Goal: Information Seeking & Learning: Learn about a topic

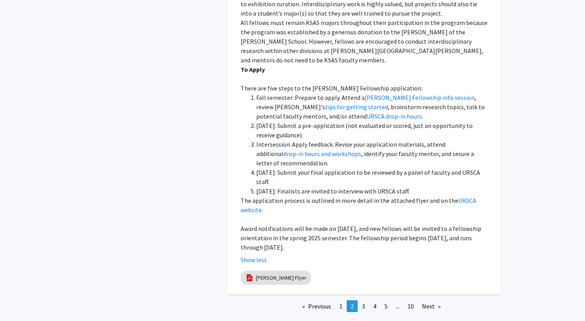
scroll to position [2263, 0]
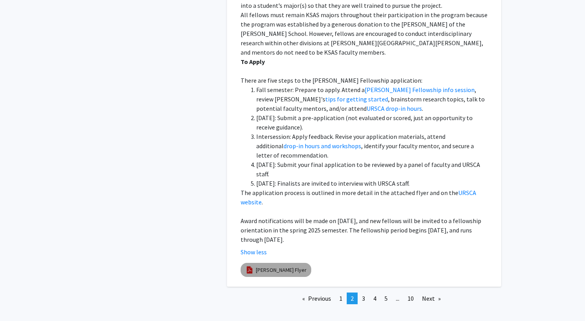
click at [282, 263] on mat-chip "[PERSON_NAME] Flyer" at bounding box center [276, 270] width 71 height 14
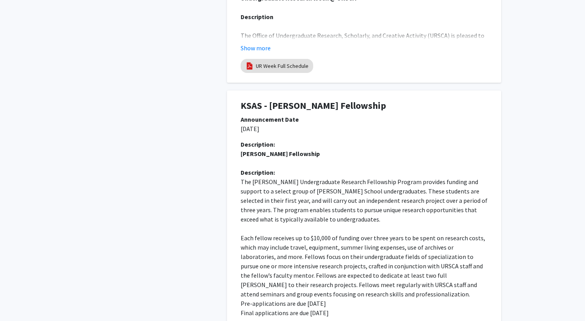
scroll to position [1834, 0]
drag, startPoint x: 238, startPoint y: 105, endPoint x: 356, endPoint y: 115, distance: 118.6
click at [357, 114] on div "KSAS - [PERSON_NAME] Fellowship" at bounding box center [364, 107] width 259 height 14
click at [431, 133] on p "[DATE]" at bounding box center [364, 128] width 247 height 9
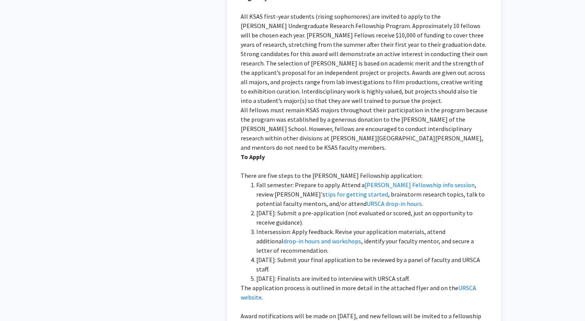
scroll to position [2287, 0]
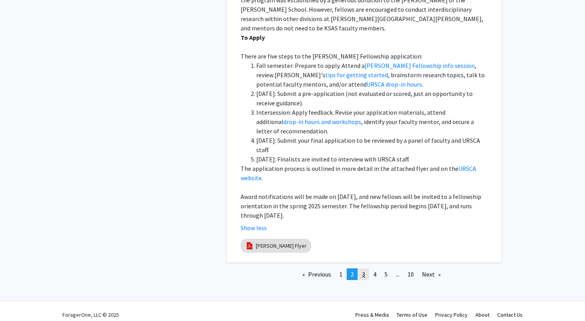
click at [362, 270] on span "3" at bounding box center [363, 274] width 3 height 8
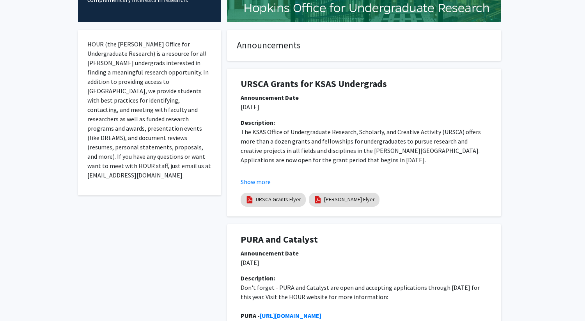
scroll to position [125, 0]
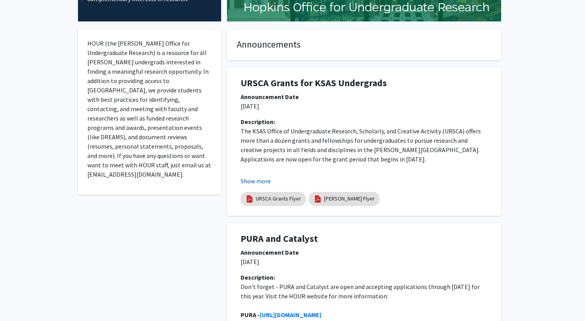
click at [252, 178] on button "Show more" at bounding box center [256, 180] width 30 height 9
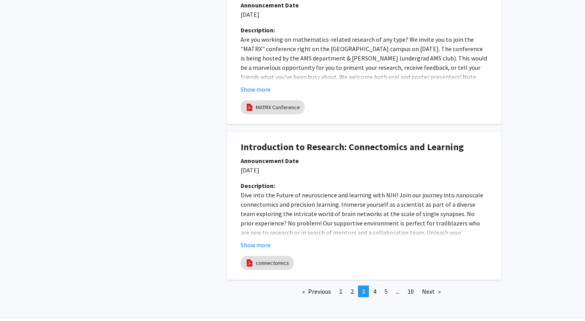
scroll to position [1929, 0]
click at [376, 285] on link "page 4" at bounding box center [374, 291] width 11 height 12
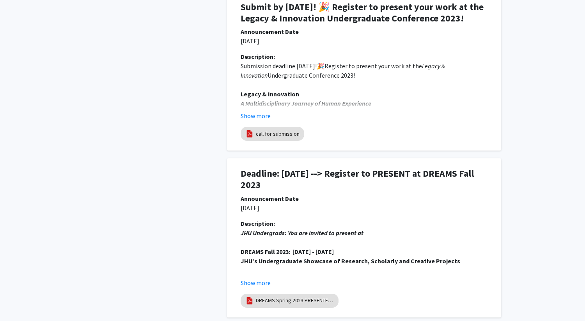
scroll to position [1559, 0]
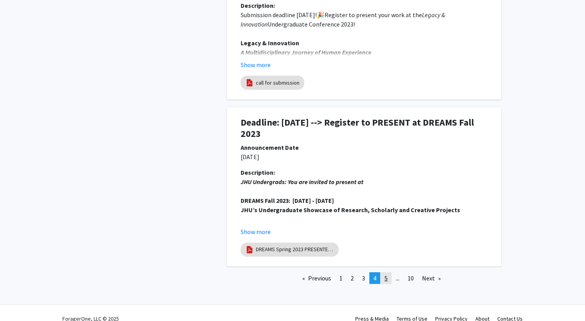
click at [381, 272] on link "page 5" at bounding box center [386, 278] width 11 height 12
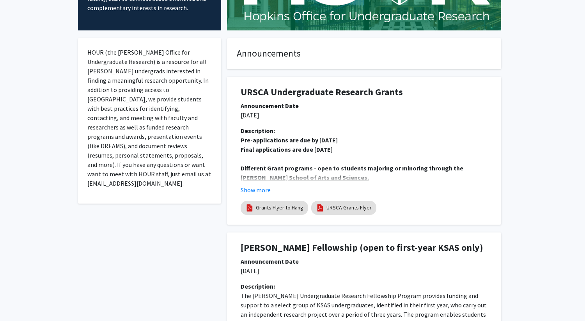
scroll to position [117, 0]
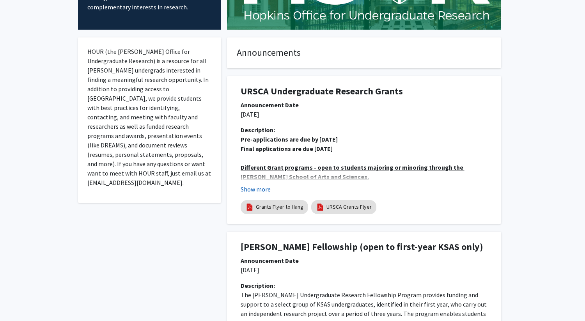
click at [264, 187] on button "Show more" at bounding box center [256, 189] width 30 height 9
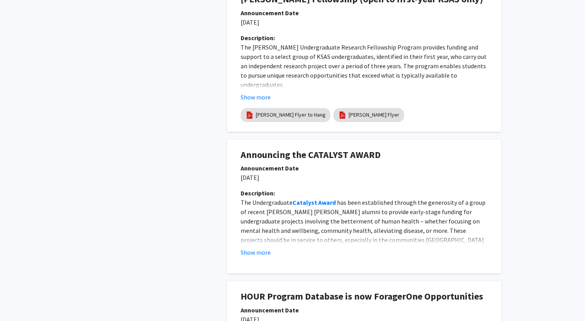
scroll to position [681, 0]
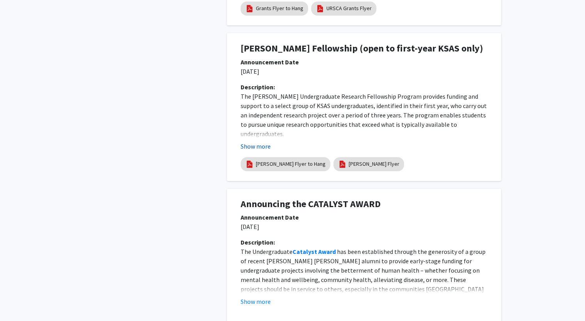
click at [256, 147] on button "Show more" at bounding box center [256, 146] width 30 height 9
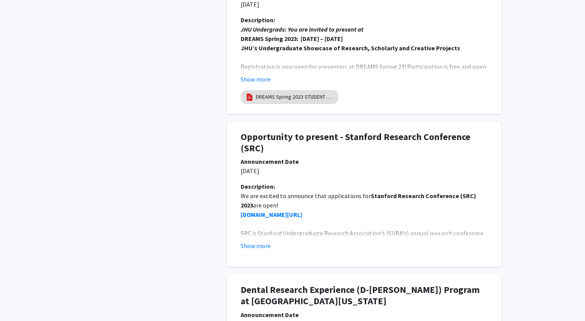
scroll to position [1769, 0]
click at [257, 241] on button "Show more" at bounding box center [256, 245] width 30 height 9
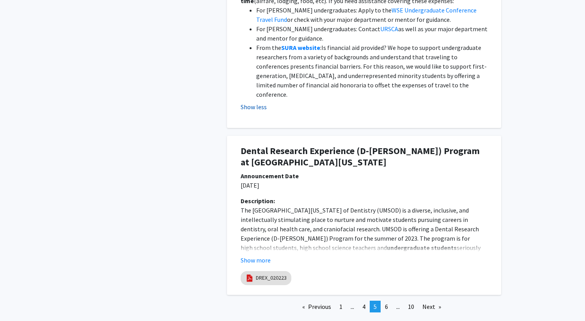
scroll to position [2123, 0]
click at [387, 302] on span "6" at bounding box center [386, 306] width 3 height 8
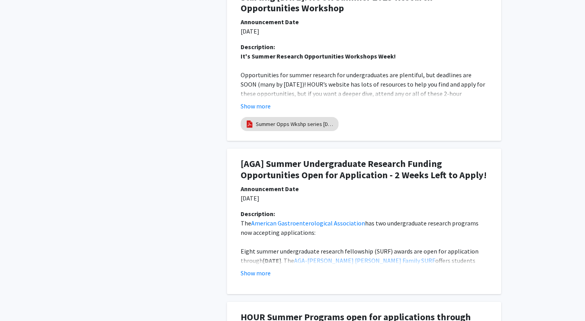
scroll to position [366, 0]
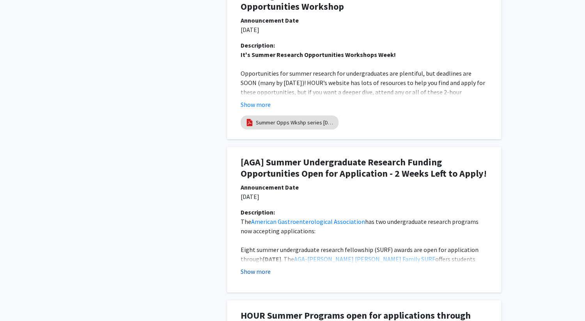
click at [259, 274] on button "Show more" at bounding box center [256, 271] width 30 height 9
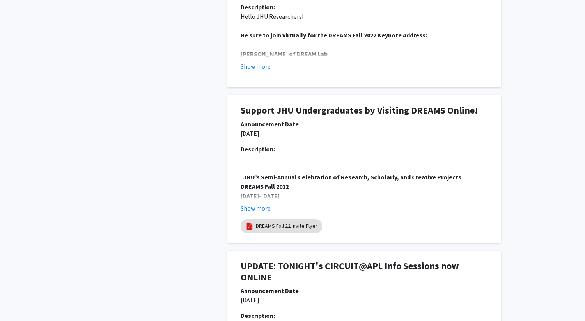
scroll to position [1606, 0]
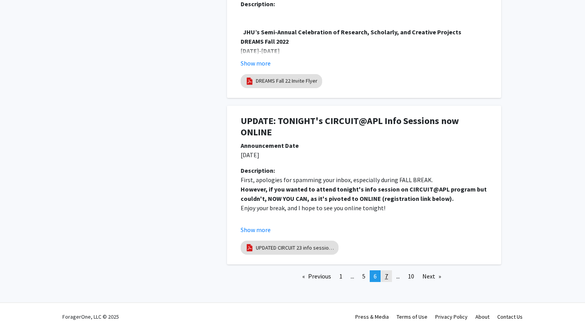
click at [383, 270] on link "page 7" at bounding box center [386, 276] width 11 height 12
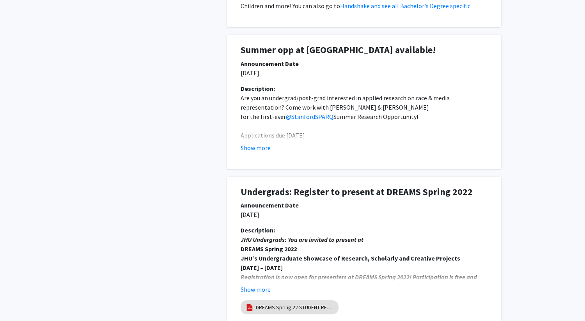
scroll to position [908, 0]
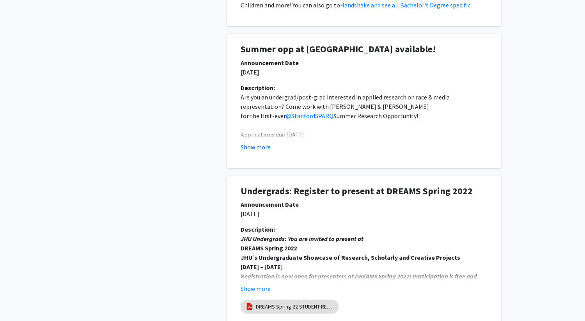
click at [251, 145] on button "Show more" at bounding box center [256, 146] width 30 height 9
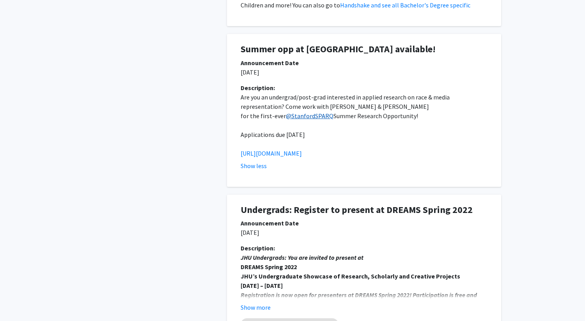
click at [302, 114] on link "@StanfordSPARQ" at bounding box center [310, 116] width 48 height 8
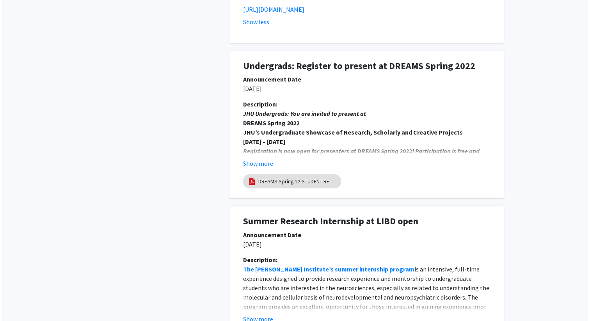
scroll to position [0, 0]
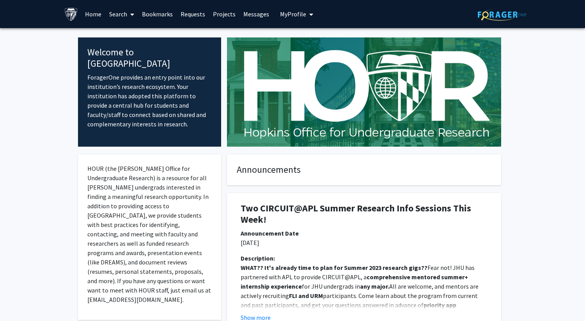
click at [122, 11] on link "Search" at bounding box center [121, 13] width 33 height 27
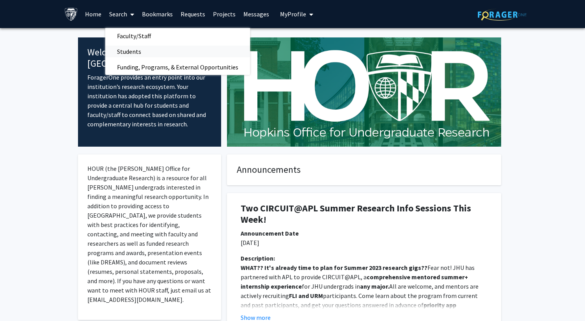
click at [138, 51] on span "Students" at bounding box center [129, 52] width 48 height 16
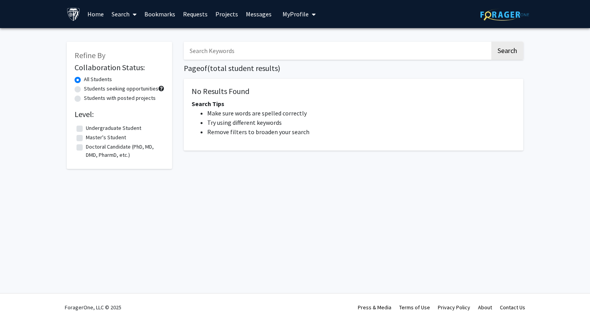
click at [114, 13] on link "Search" at bounding box center [124, 13] width 33 height 27
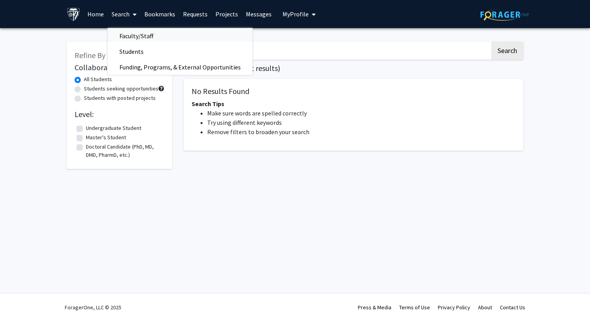
click at [131, 40] on span "Faculty/Staff" at bounding box center [136, 36] width 57 height 16
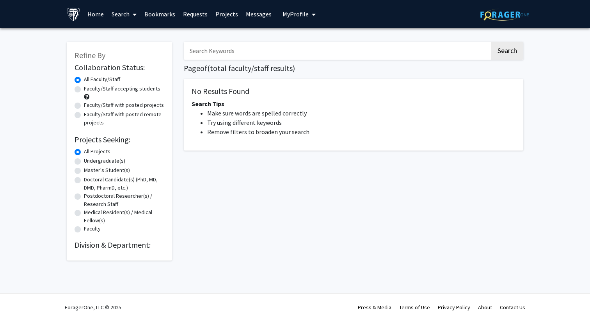
click at [84, 82] on label "All Faculty/Staff" at bounding box center [102, 79] width 36 height 8
click at [84, 80] on input "All Faculty/Staff" at bounding box center [86, 77] width 5 height 5
click at [81, 161] on div "Undergraduate(s)" at bounding box center [120, 161] width 90 height 9
click at [230, 12] on link "Projects" at bounding box center [226, 13] width 30 height 27
